Goal: Navigation & Orientation: Go to known website

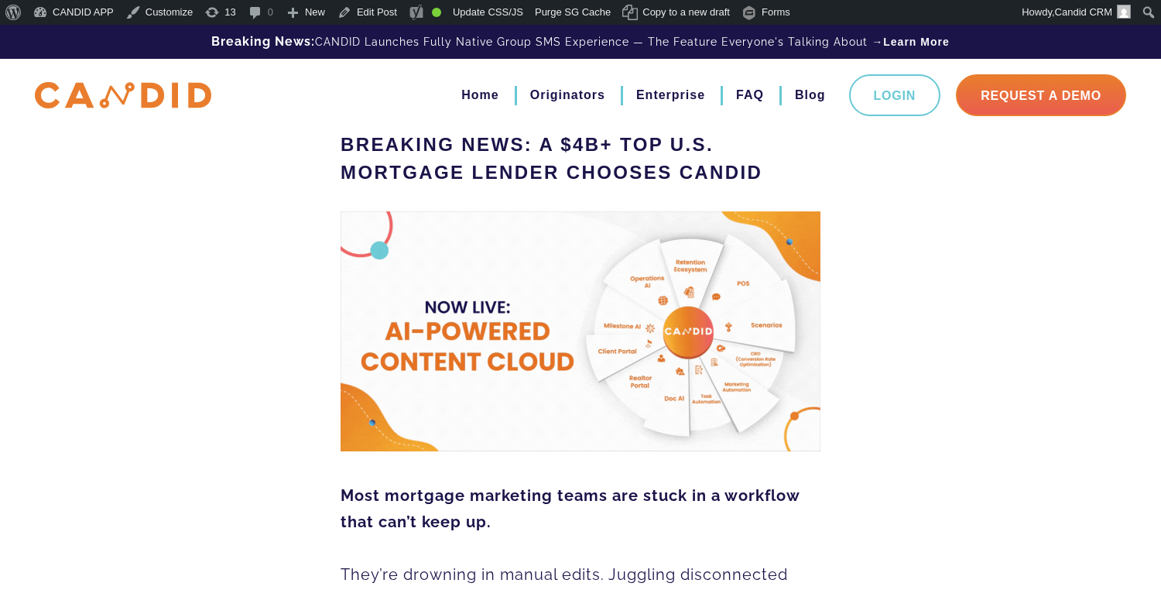
scroll to position [403, 0]
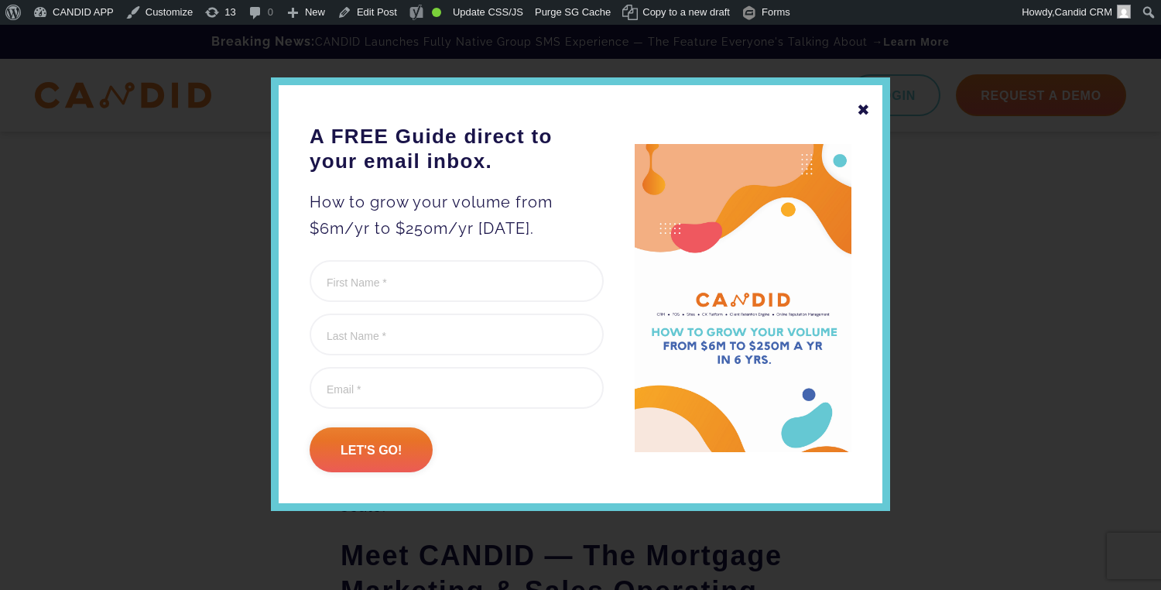
click at [865, 118] on div "✖" at bounding box center [864, 110] width 14 height 26
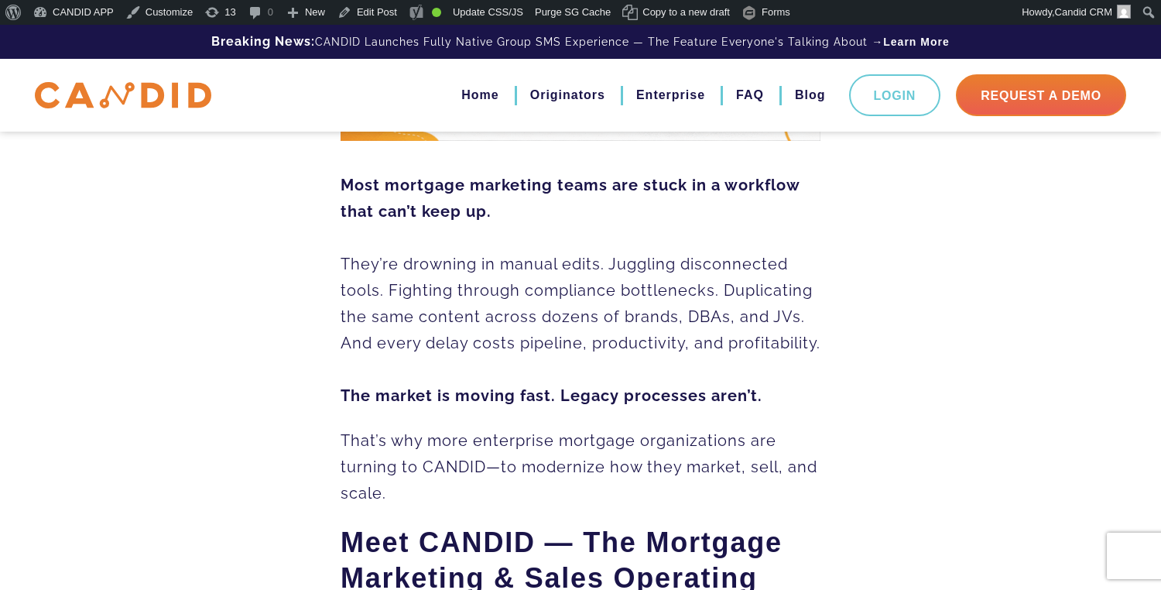
scroll to position [412, 0]
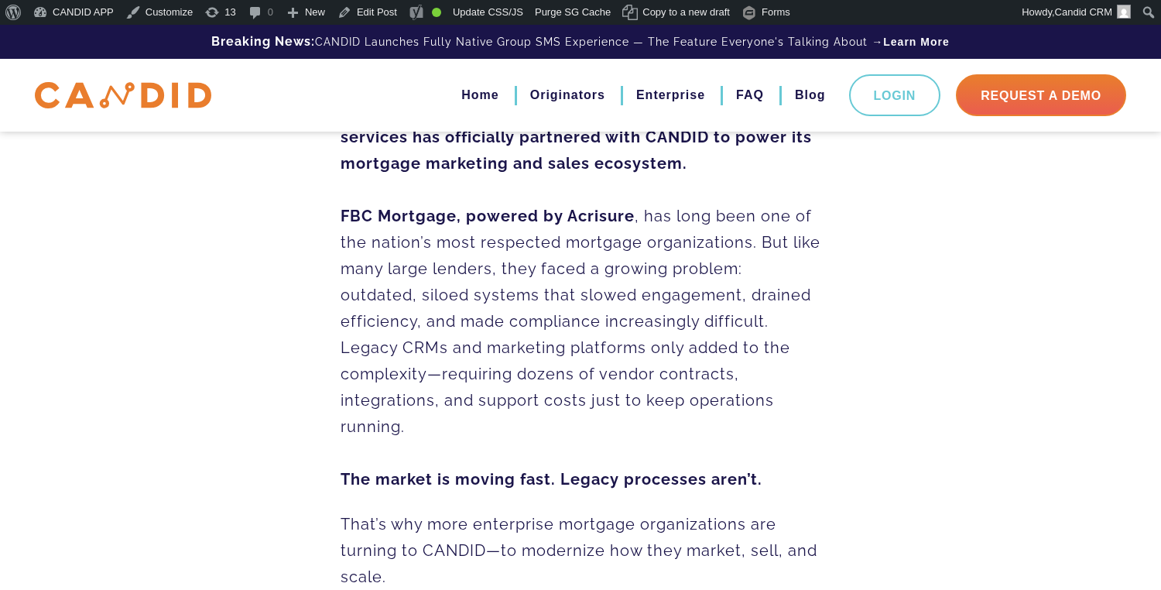
scroll to position [528, 0]
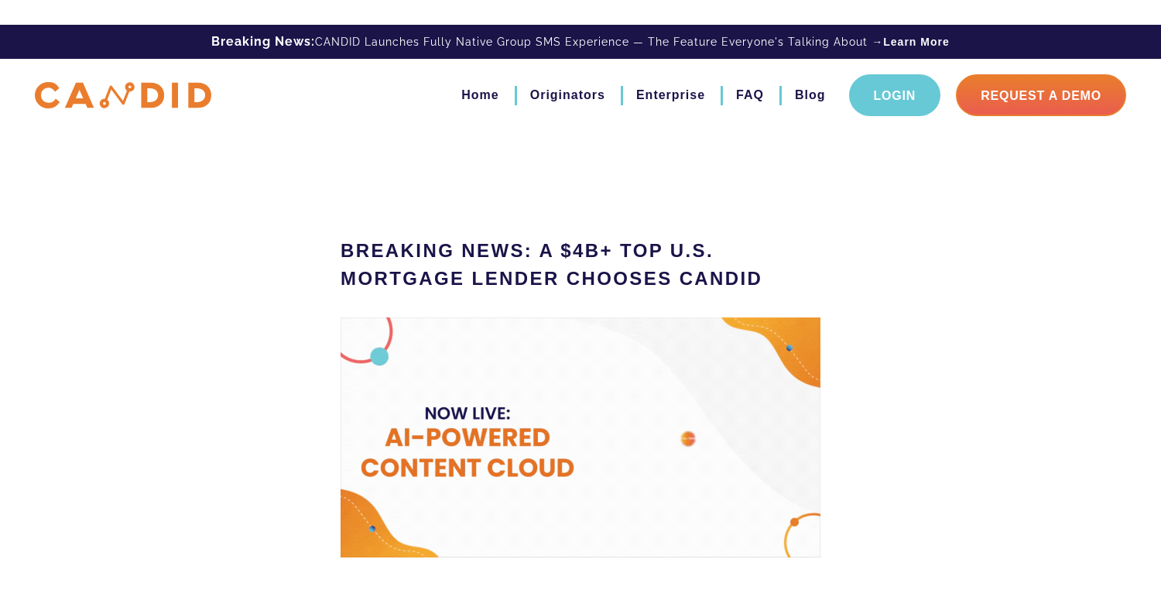
drag, startPoint x: 0, startPoint y: 0, endPoint x: 865, endPoint y: 107, distance: 871.6
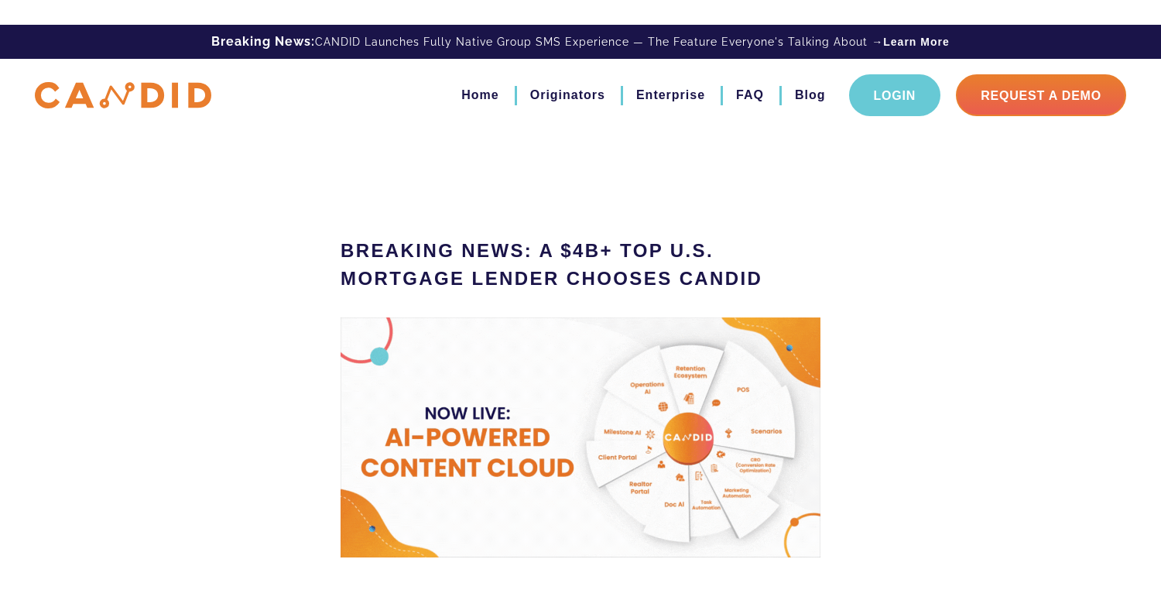
click at [865, 107] on link "Login" at bounding box center [895, 95] width 92 height 42
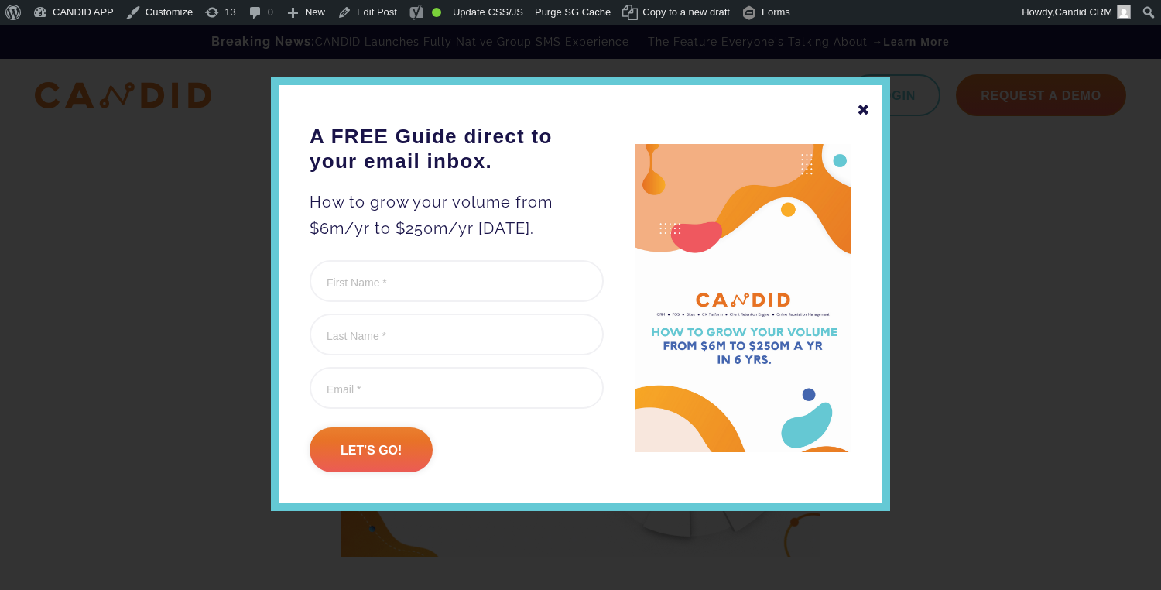
click at [857, 110] on div "✖ A FREE Guide direct to your email inbox. How to grow your volume from $6m/yr …" at bounding box center [580, 293] width 619 height 433
click at [865, 109] on div "✖" at bounding box center [864, 110] width 14 height 26
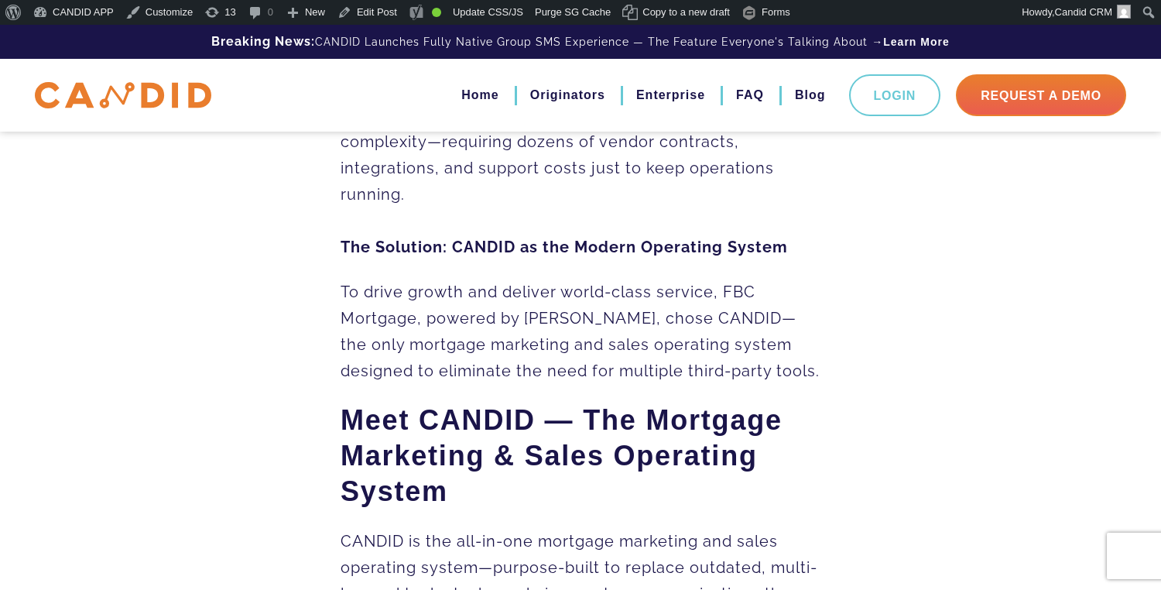
scroll to position [729, 0]
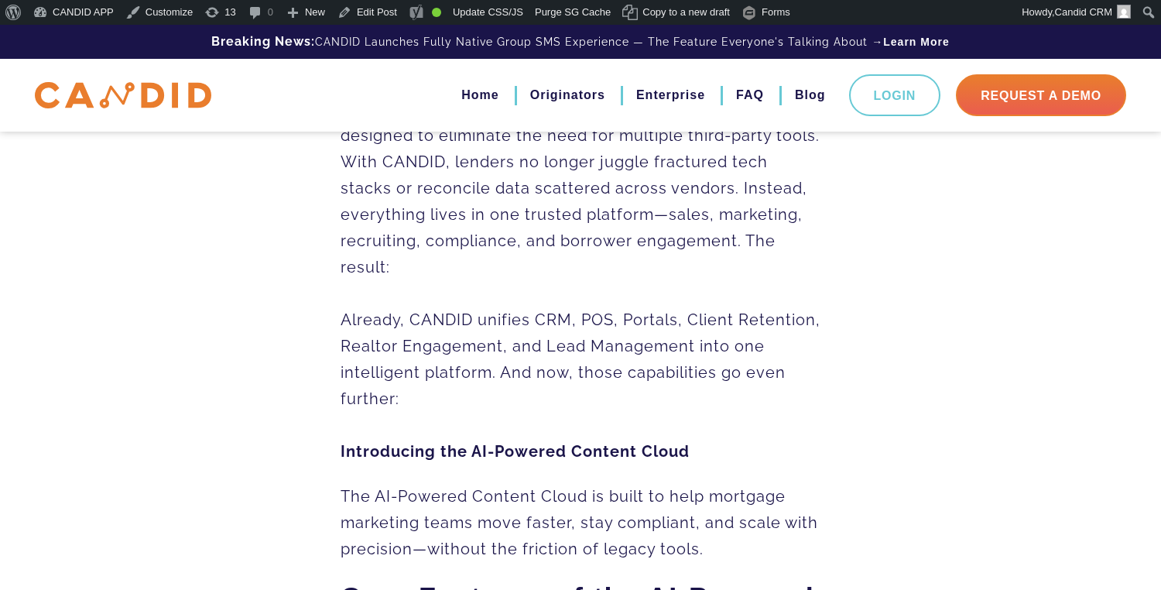
scroll to position [1053, 0]
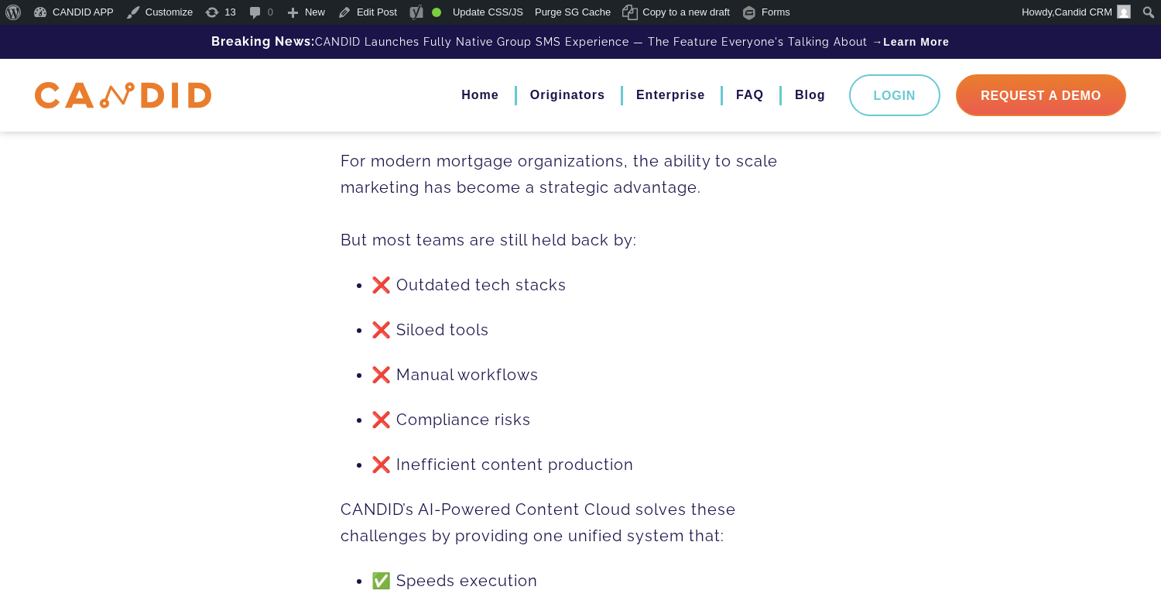
scroll to position [2744, 0]
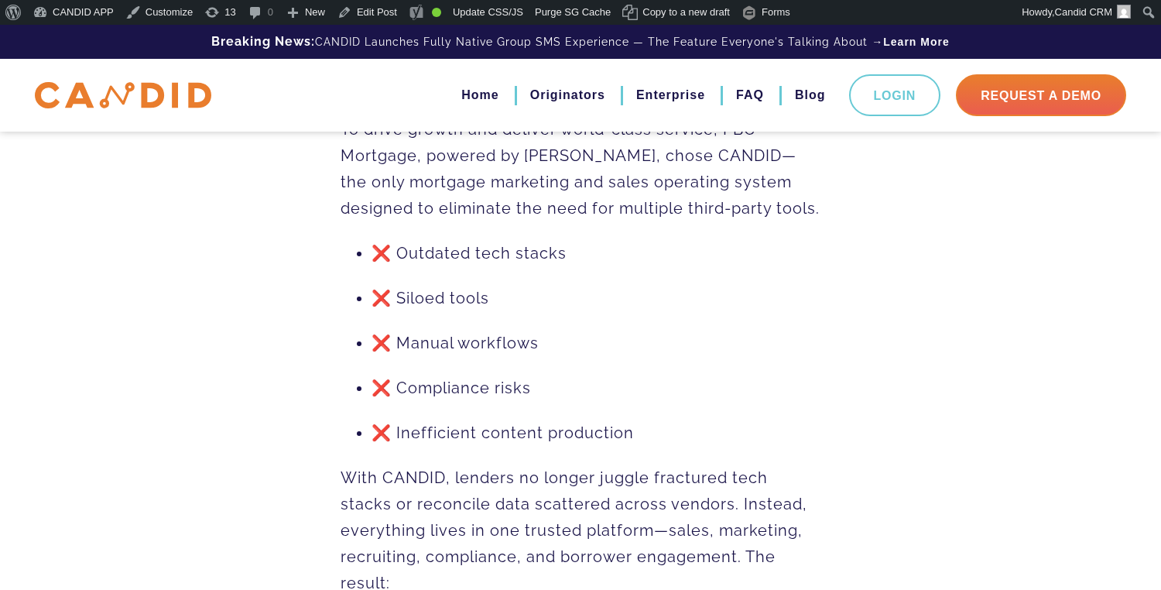
scroll to position [937, 0]
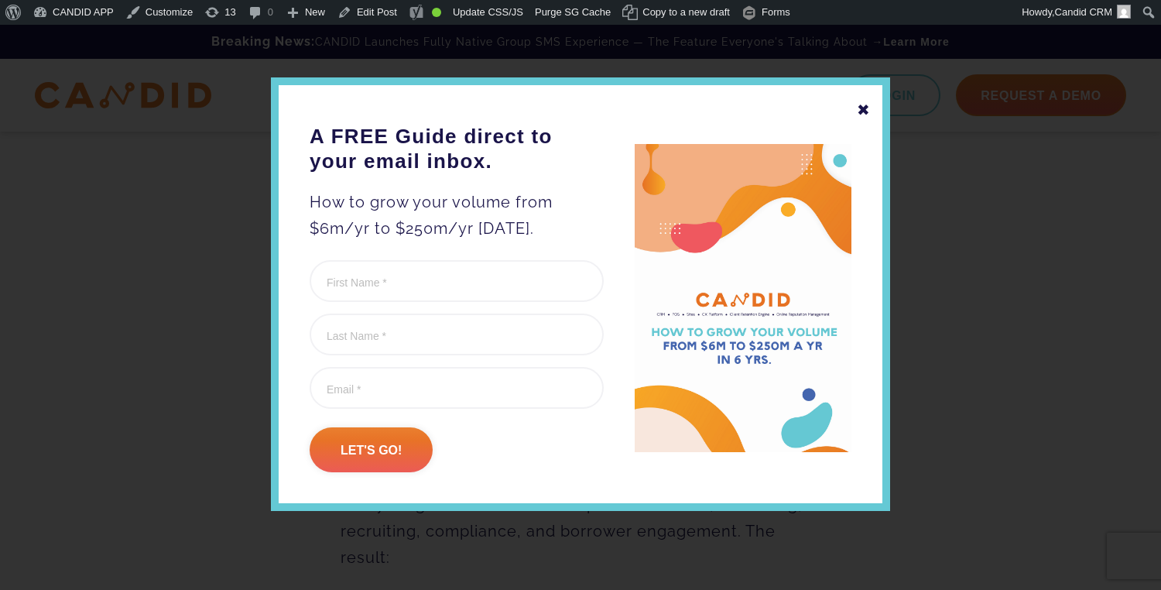
click at [855, 112] on div "✖ A FREE Guide direct to your email inbox. How to grow your volume from $6m/yr …" at bounding box center [580, 293] width 619 height 433
click at [864, 101] on div "✖" at bounding box center [864, 110] width 14 height 26
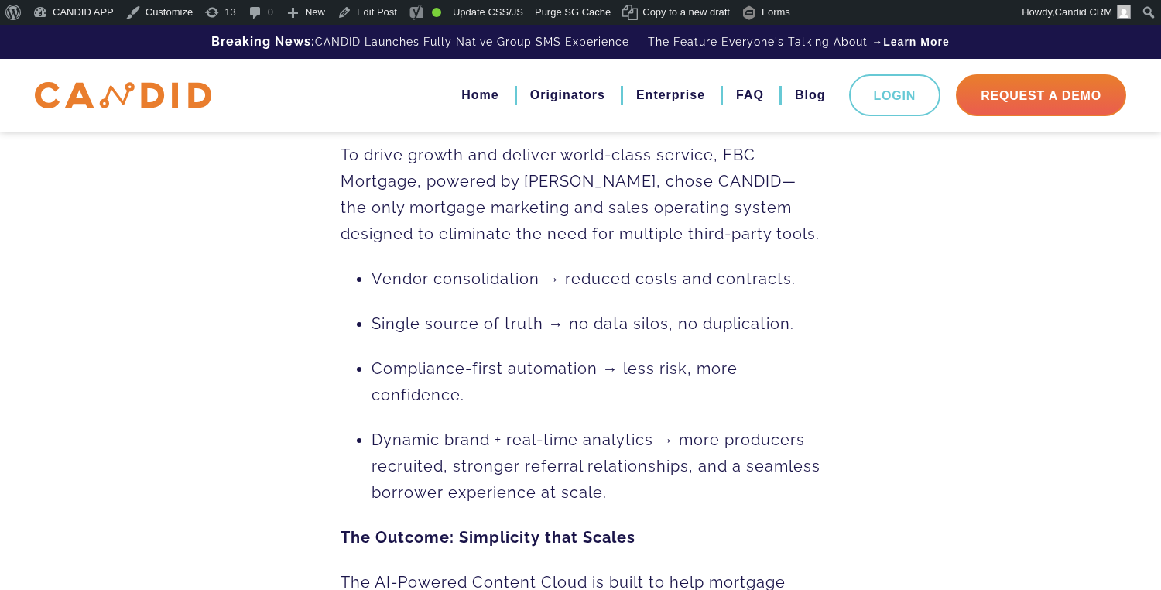
scroll to position [1137, 0]
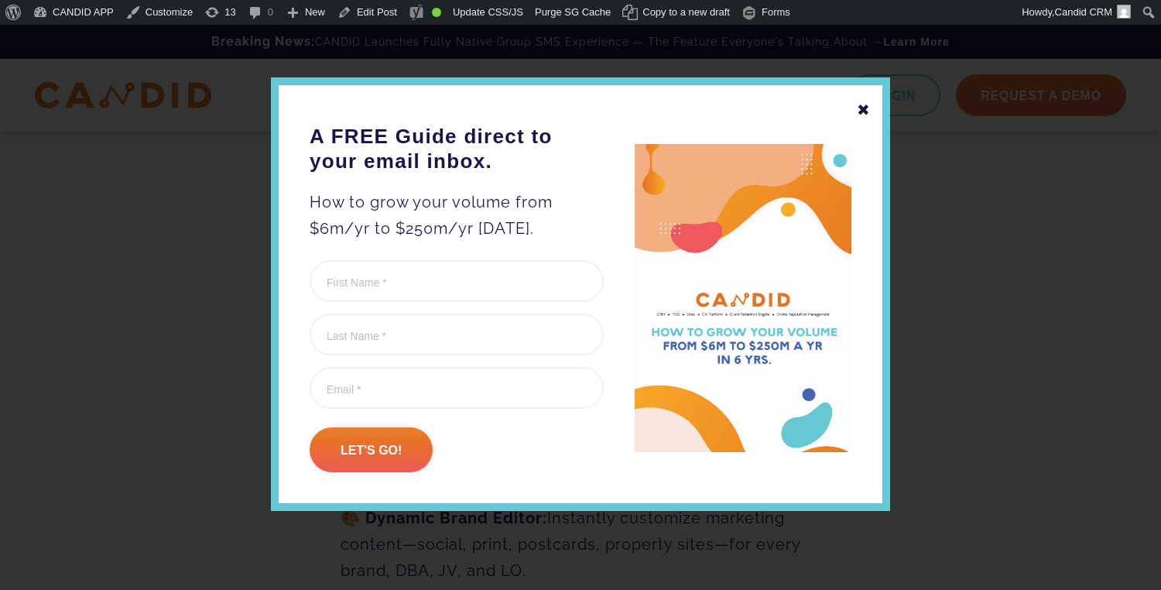
click at [857, 111] on div "✖ A FREE Guide direct to your email inbox. How to grow your volume from $6m/yr …" at bounding box center [580, 293] width 619 height 433
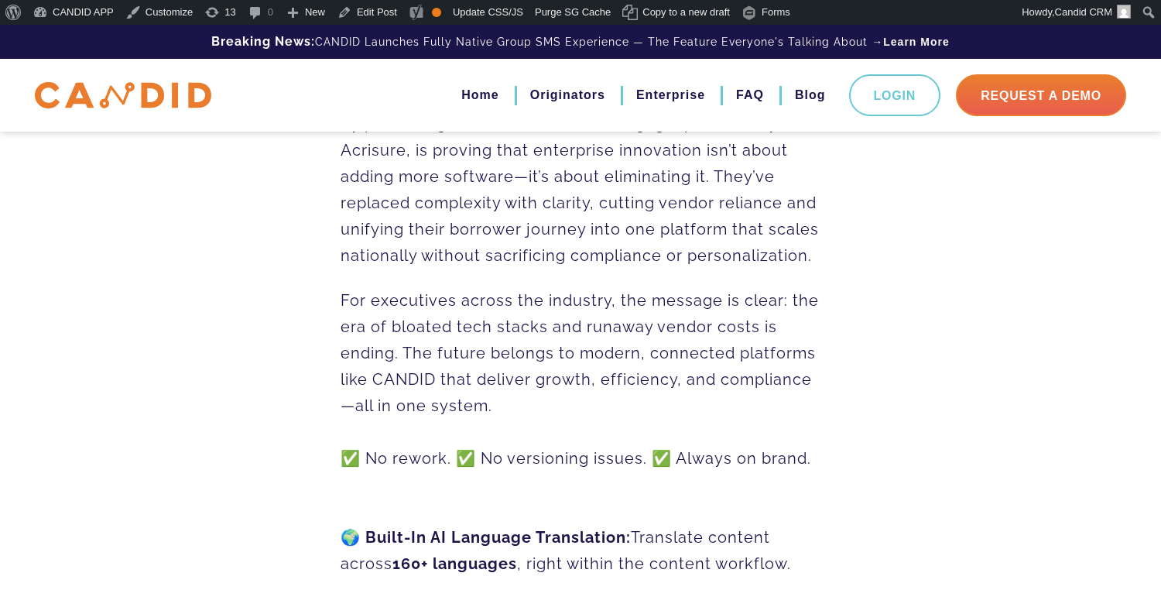
scroll to position [1256, 0]
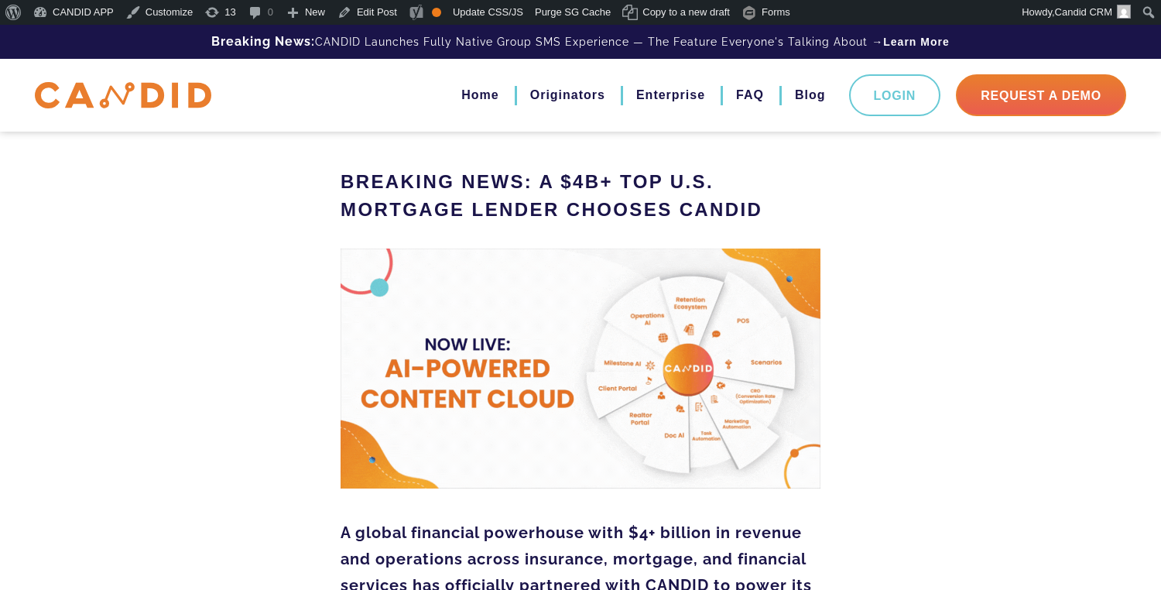
scroll to position [43, 0]
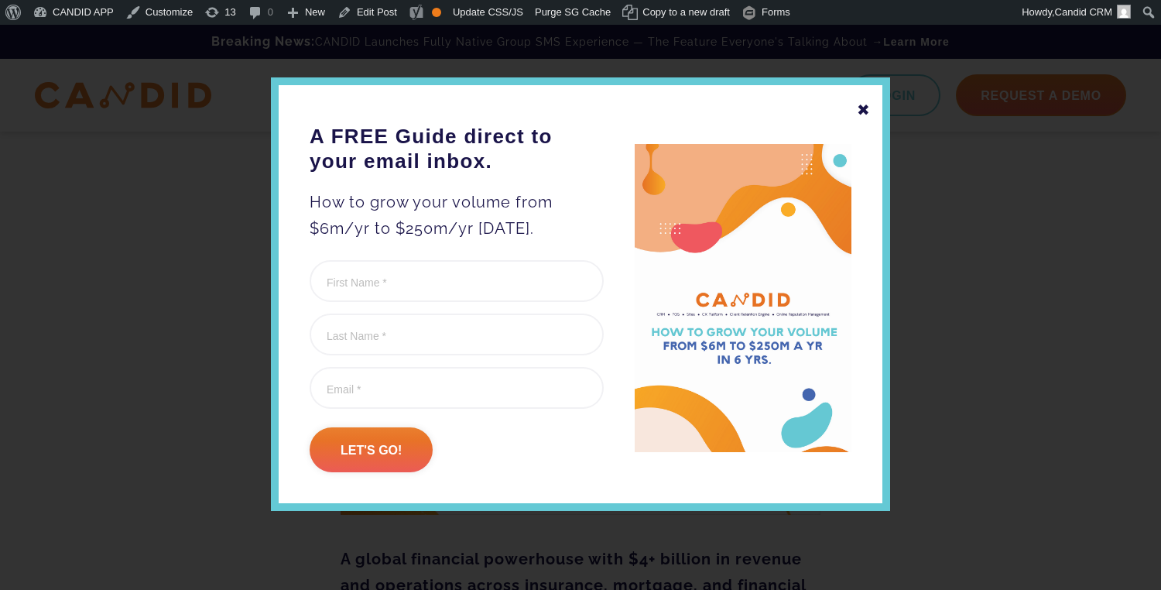
click at [866, 109] on div "✖" at bounding box center [864, 110] width 14 height 26
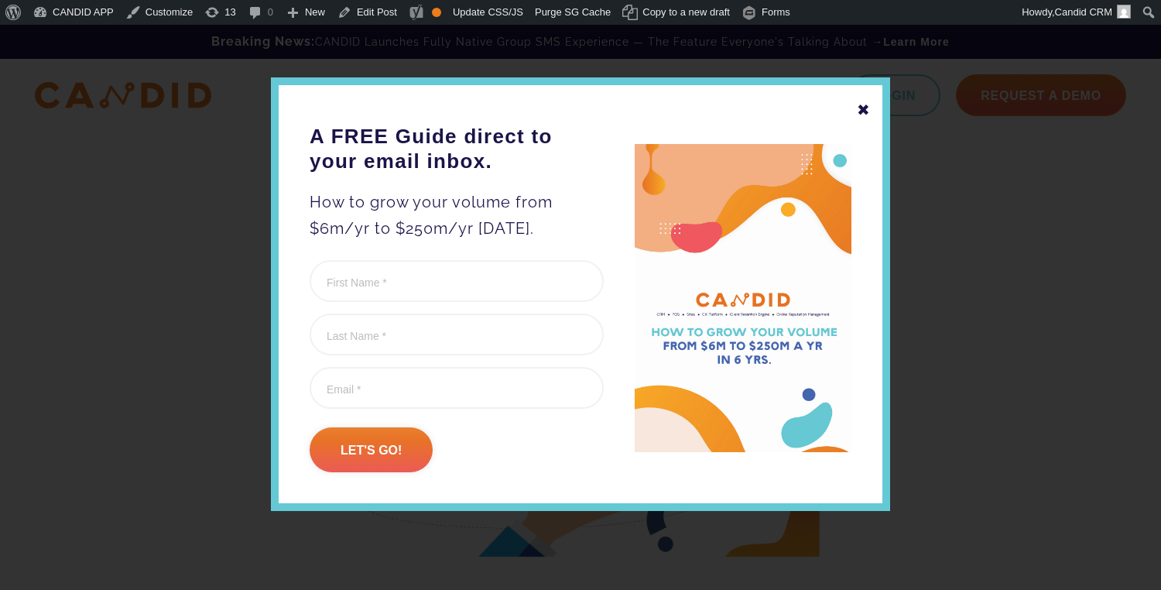
click at [862, 105] on div "✖" at bounding box center [864, 110] width 14 height 26
